Goal: Task Accomplishment & Management: Complete application form

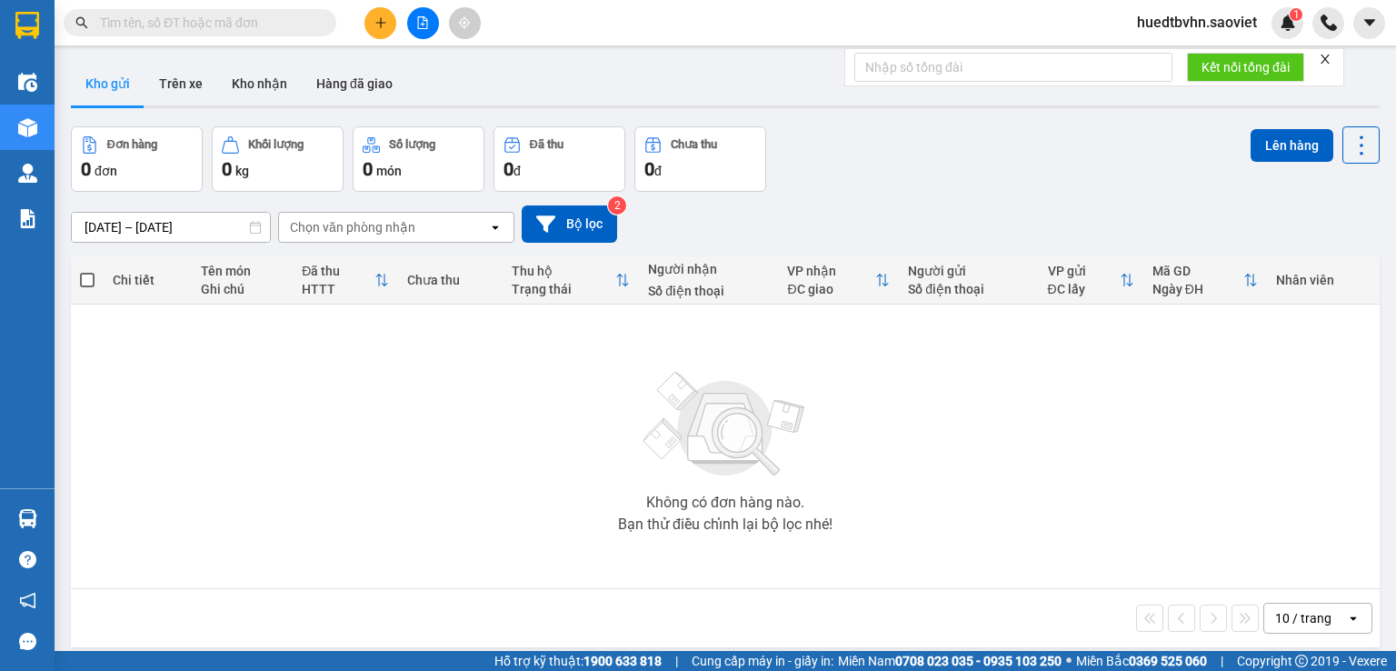
click at [268, 25] on input "text" at bounding box center [207, 23] width 215 height 20
paste input "0985891369"
type input "0985891369"
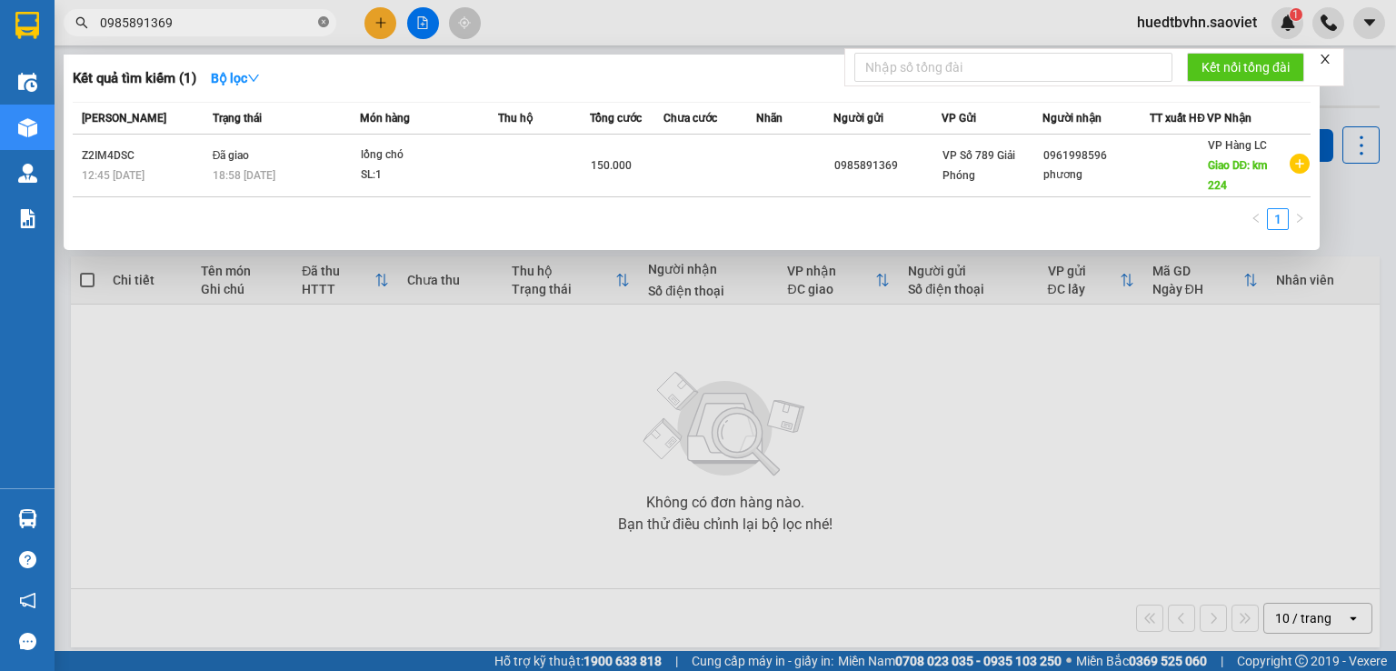
click at [324, 20] on icon "close-circle" at bounding box center [323, 21] width 11 height 11
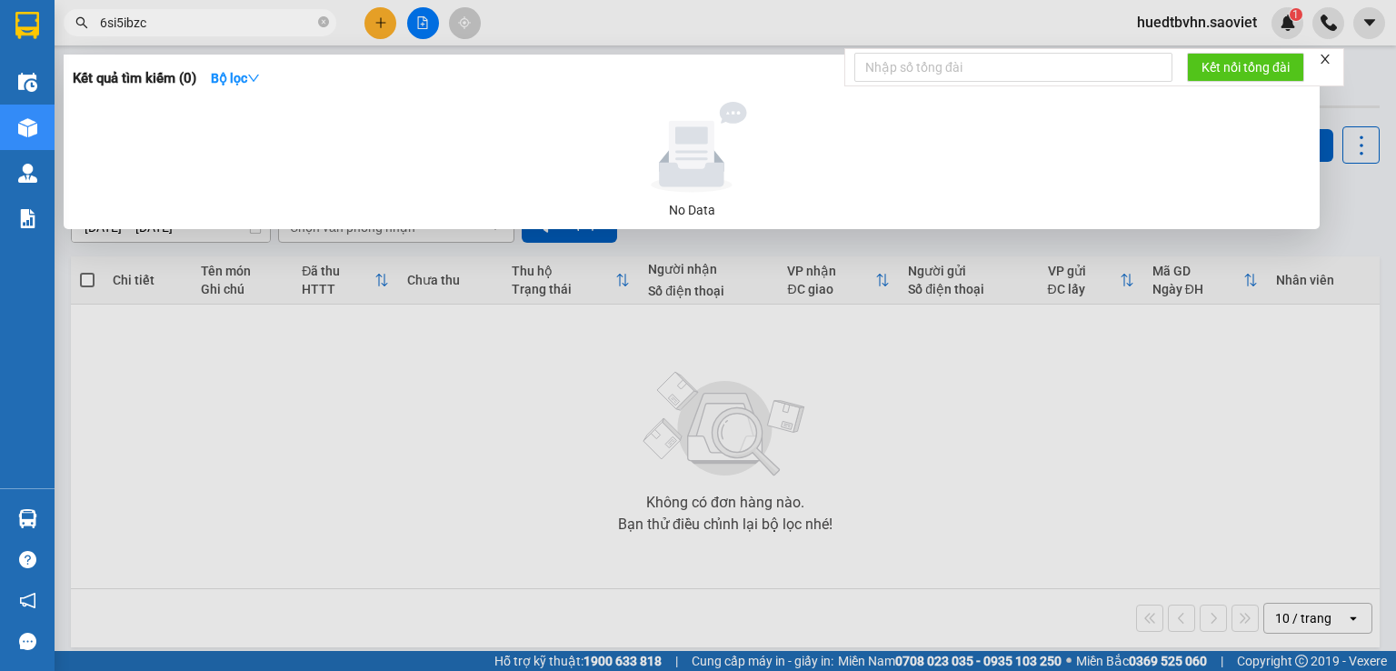
click at [116, 29] on input "6si5ibzc" at bounding box center [207, 23] width 215 height 20
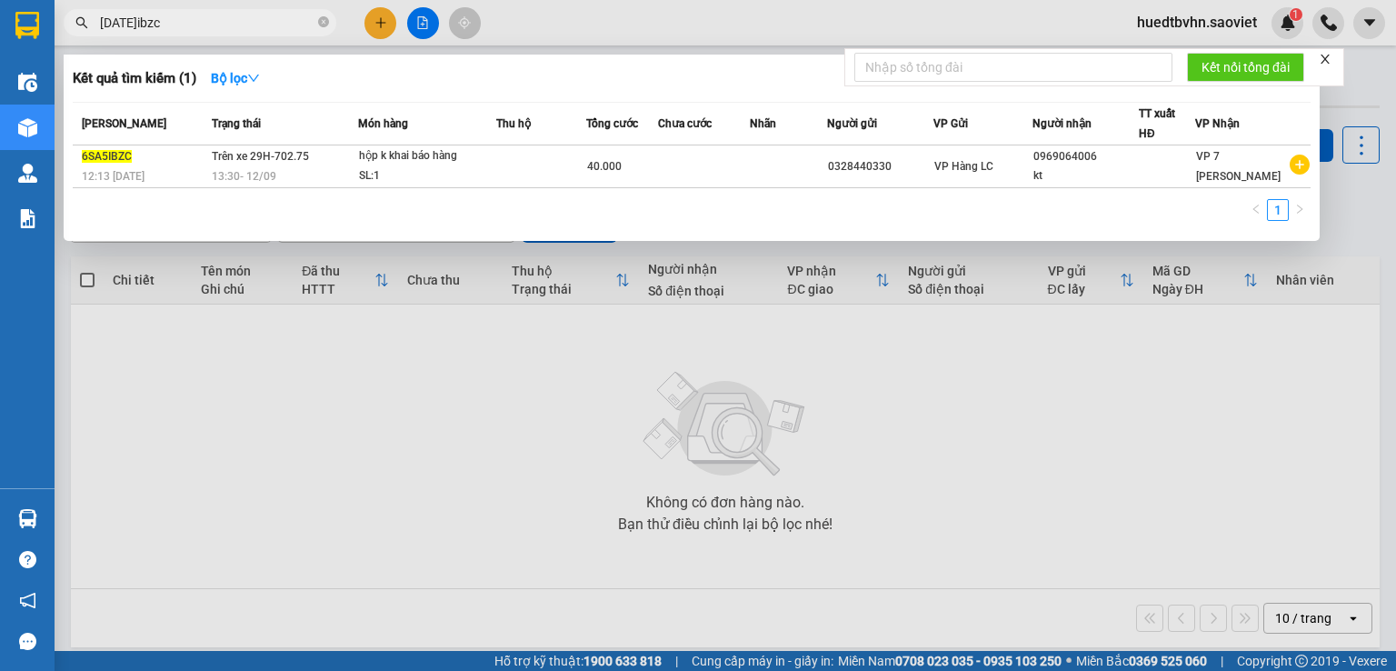
type input "[DATE]ibzc"
click at [318, 17] on icon "close-circle" at bounding box center [323, 21] width 11 height 11
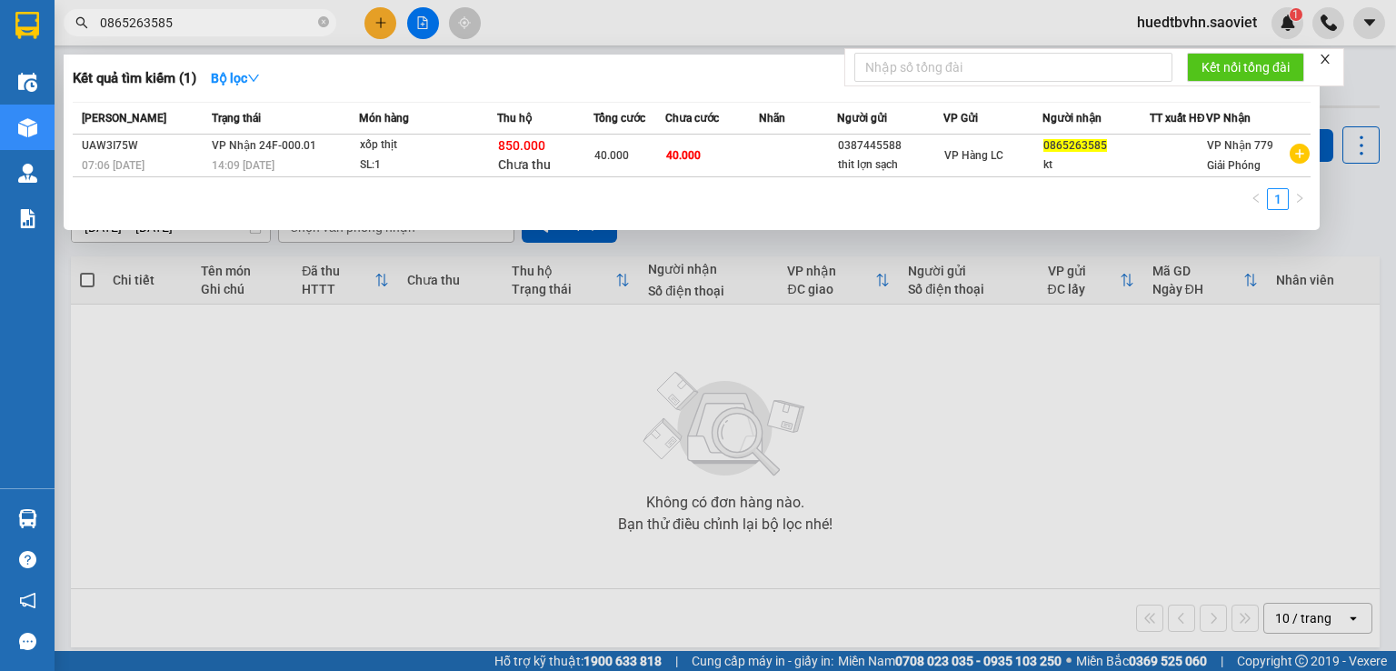
type input "0865263585"
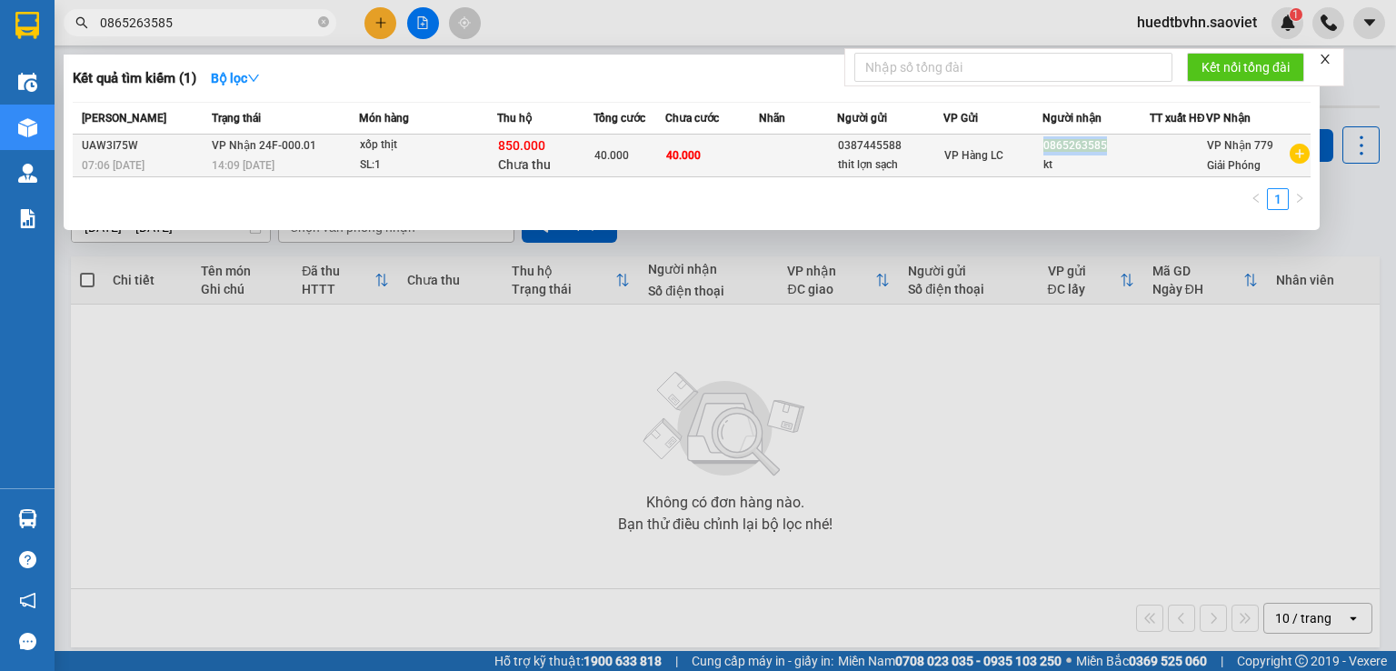
copy span "0865263585"
drag, startPoint x: 1105, startPoint y: 155, endPoint x: 1044, endPoint y: 155, distance: 60.9
click at [1044, 155] on div "0865263585" at bounding box center [1095, 145] width 105 height 19
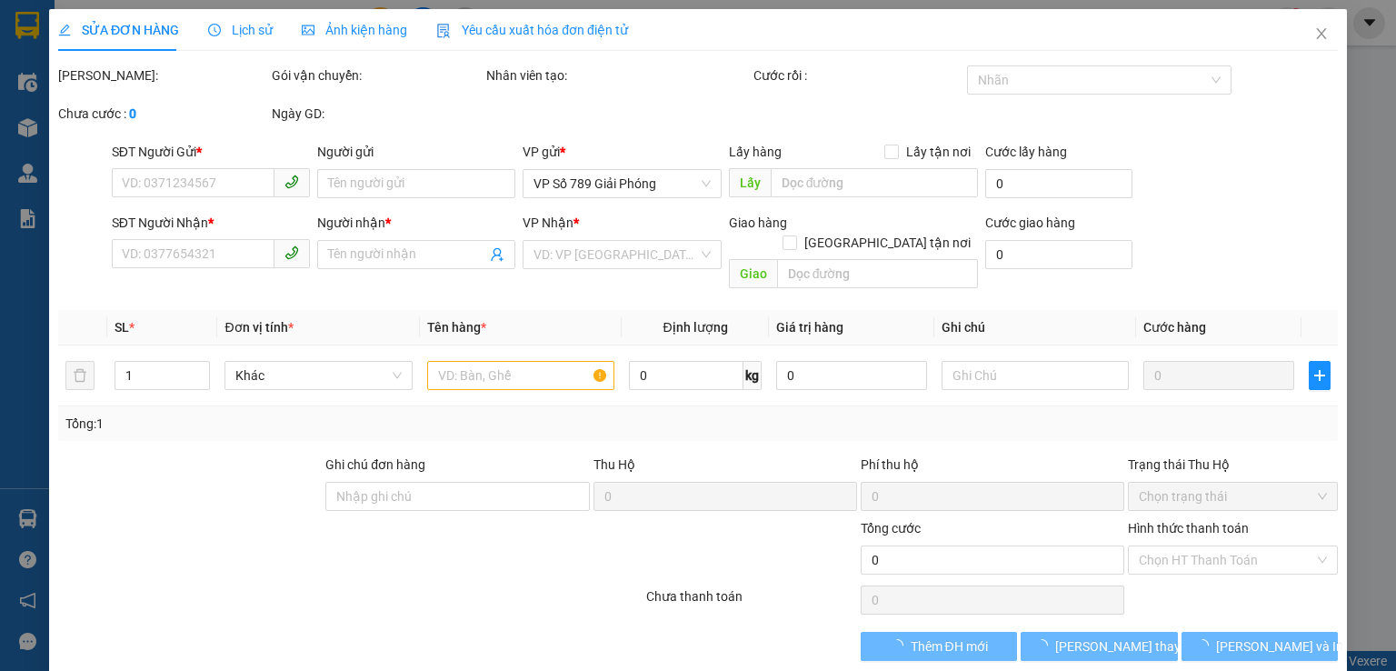
type input "0387445588"
type input "thit lợn sạch"
type input "0865263585"
type input "kt"
type input "850.000"
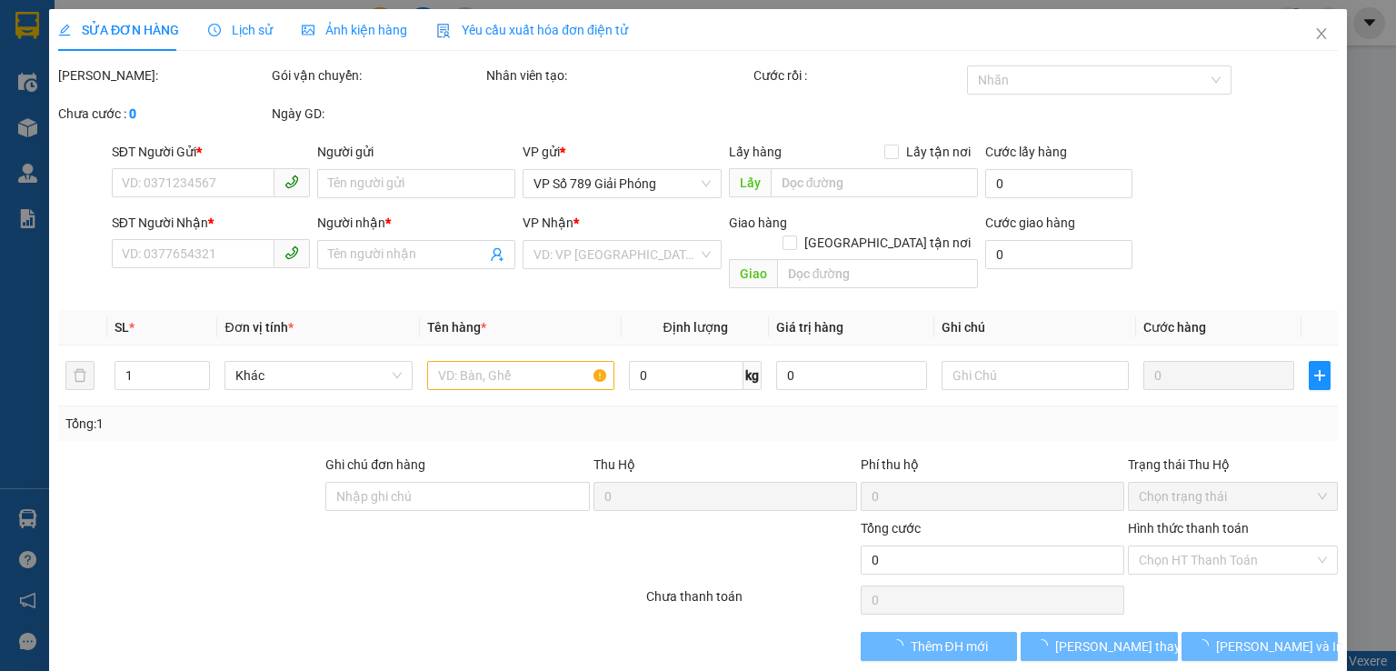
type input "15.000"
type input "40.000"
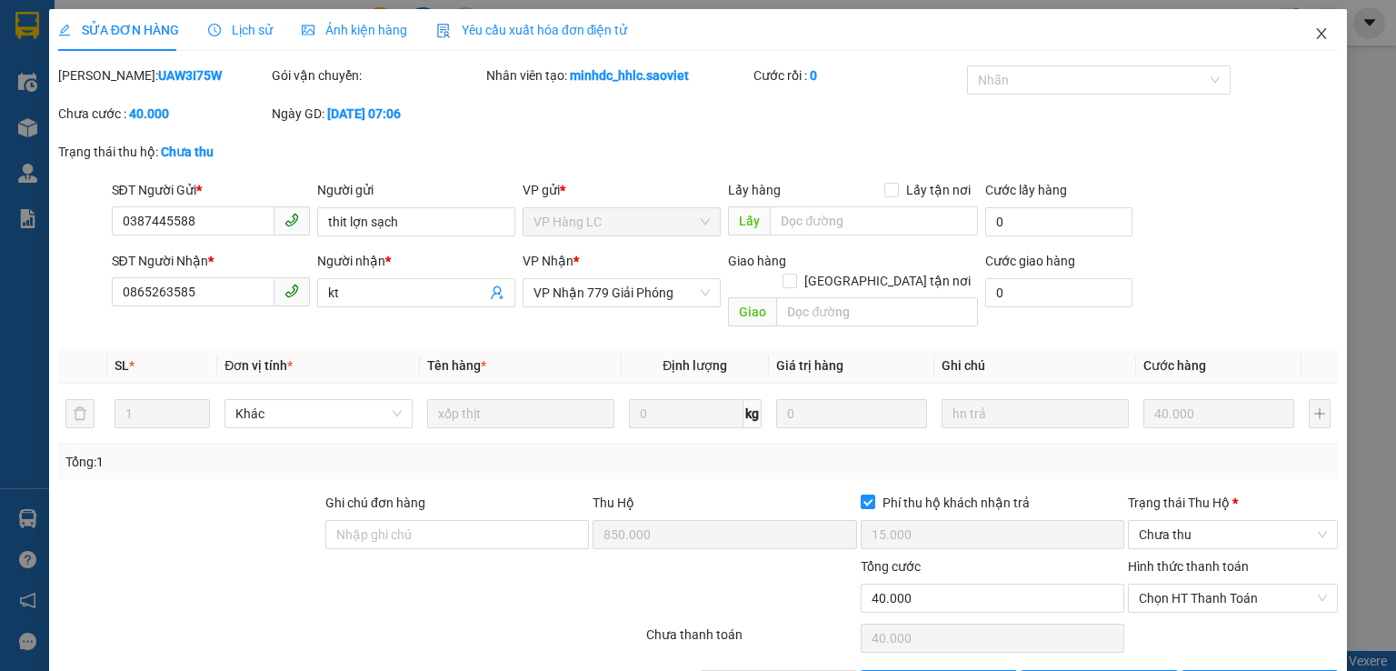
click at [1314, 31] on icon "close" at bounding box center [1321, 33] width 15 height 15
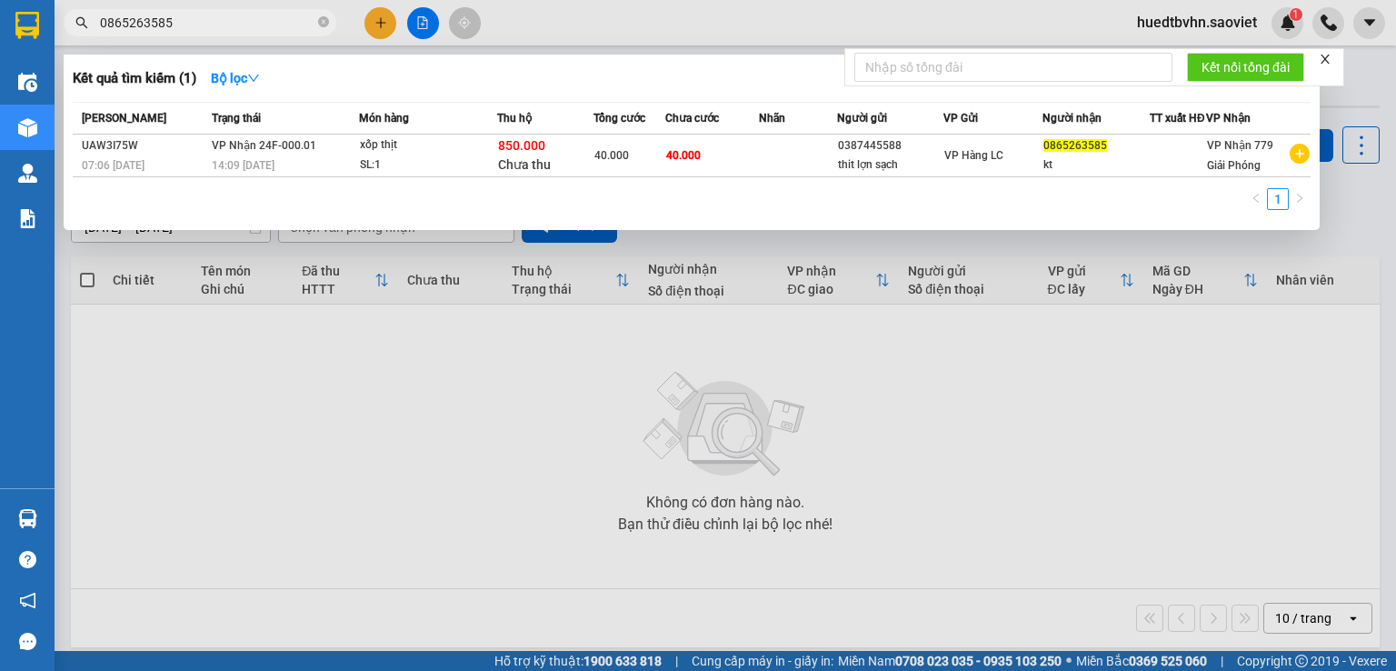
click at [225, 32] on input "0865263585" at bounding box center [207, 23] width 215 height 20
